Goal: Find specific page/section: Find specific page/section

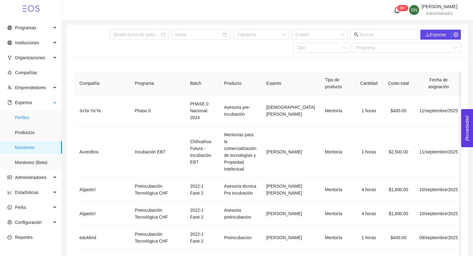
click at [24, 121] on span "Perfiles" at bounding box center [36, 117] width 42 height 12
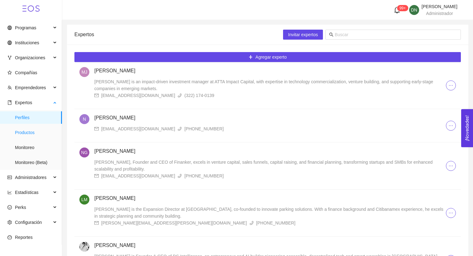
click at [24, 138] on span "Productos" at bounding box center [36, 132] width 42 height 12
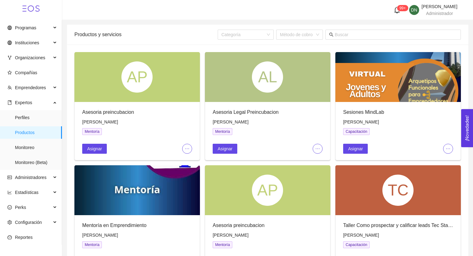
click at [353, 40] on div "Categoría Método de cobro" at bounding box center [339, 35] width 243 height 20
click at [352, 36] on input "text" at bounding box center [396, 34] width 122 height 7
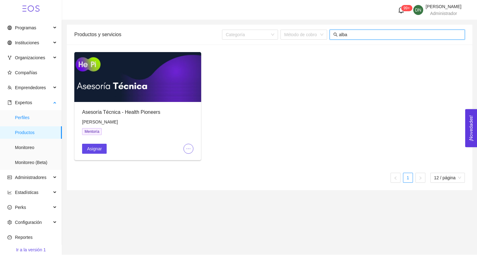
type input "alba"
click at [31, 117] on span "Perfiles" at bounding box center [36, 117] width 42 height 12
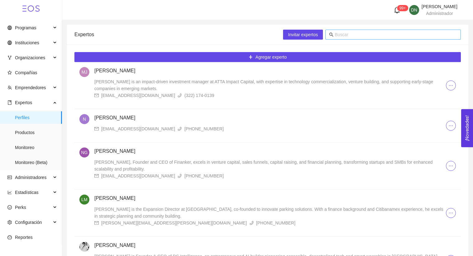
click at [345, 36] on input "text" at bounding box center [396, 34] width 122 height 7
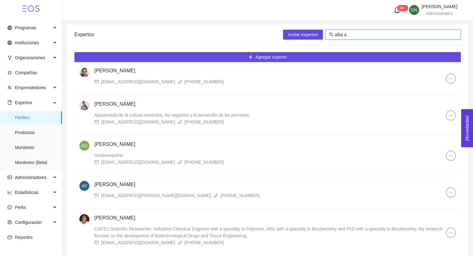
scroll to position [20, 0]
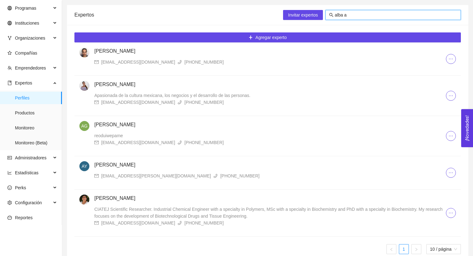
type input "alba a"
click at [129, 198] on h4 "[PERSON_NAME]" at bounding box center [269, 197] width 351 height 7
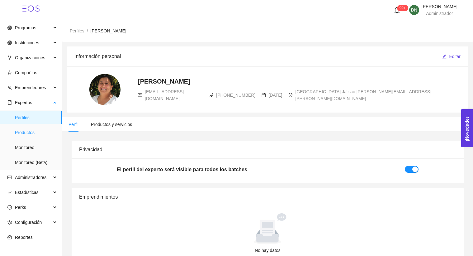
click at [30, 136] on span "Productos" at bounding box center [36, 132] width 42 height 12
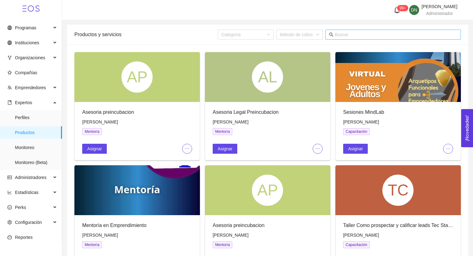
click at [339, 33] on input "text" at bounding box center [396, 34] width 122 height 7
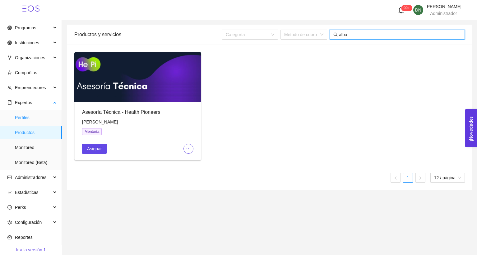
type input "alba"
click at [39, 120] on span "Perfiles" at bounding box center [36, 117] width 42 height 12
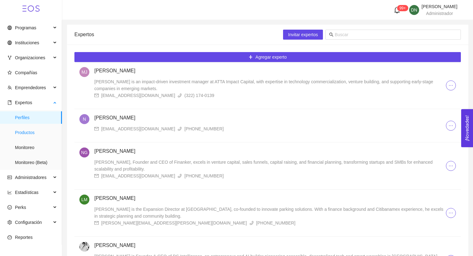
click at [38, 131] on span "Productos" at bounding box center [36, 132] width 42 height 12
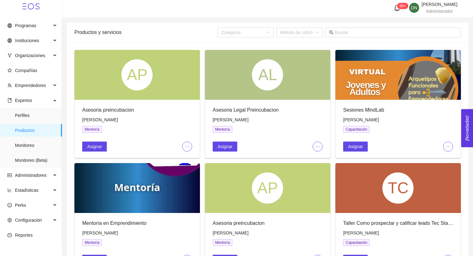
scroll to position [3, 0]
